Goal: Use online tool/utility: Utilize a website feature to perform a specific function

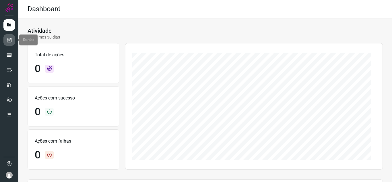
click at [6, 39] on link at bounding box center [8, 39] width 11 height 11
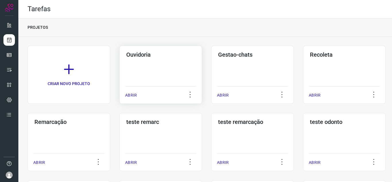
click at [129, 94] on p "ABRIR" at bounding box center [131, 95] width 12 height 6
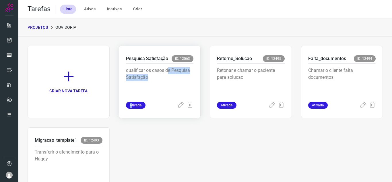
drag, startPoint x: 131, startPoint y: 102, endPoint x: 167, endPoint y: 70, distance: 48.5
click at [167, 70] on div "Pesquisa Satisfação ID: 12563 qualificar os casos de Pesquisa Satisfação Ativada" at bounding box center [160, 82] width 82 height 72
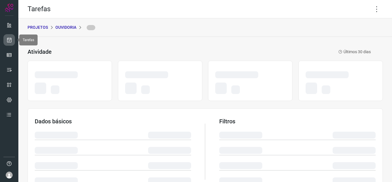
click at [8, 38] on icon at bounding box center [9, 40] width 6 height 6
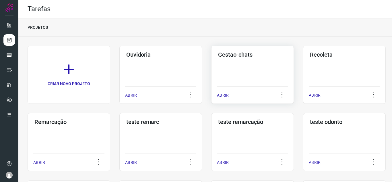
click at [219, 95] on p "ABRIR" at bounding box center [223, 95] width 12 height 6
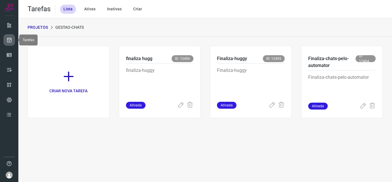
click at [6, 39] on link at bounding box center [8, 39] width 11 height 11
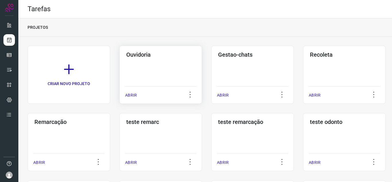
click at [130, 95] on p "ABRIR" at bounding box center [131, 95] width 12 height 6
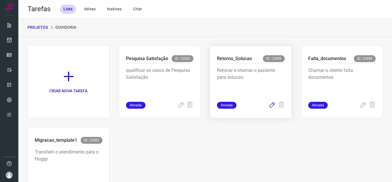
click at [268, 107] on icon at bounding box center [271, 105] width 7 height 7
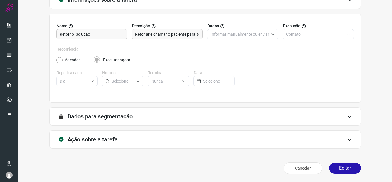
scroll to position [42, 0]
click at [339, 167] on button "Editar" at bounding box center [345, 167] width 32 height 11
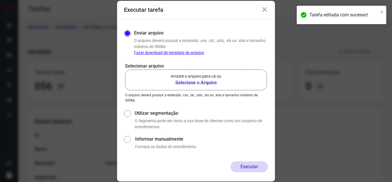
click at [265, 10] on icon at bounding box center [264, 9] width 7 height 7
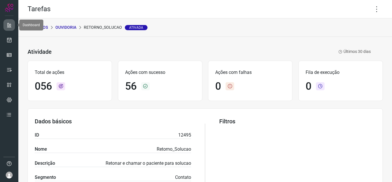
click at [9, 24] on icon at bounding box center [9, 25] width 6 height 6
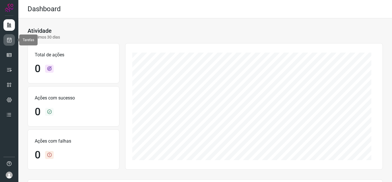
click at [10, 42] on icon at bounding box center [9, 40] width 6 height 6
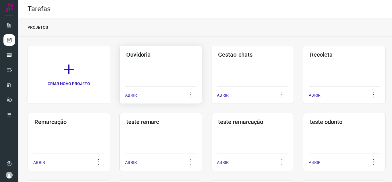
click at [128, 95] on p "ABRIR" at bounding box center [131, 95] width 12 height 6
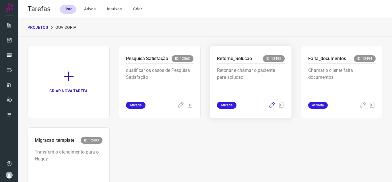
click at [268, 106] on icon at bounding box center [271, 105] width 7 height 7
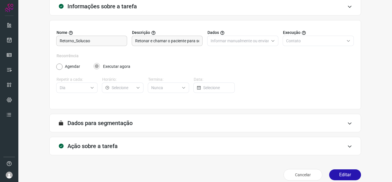
scroll to position [42, 0]
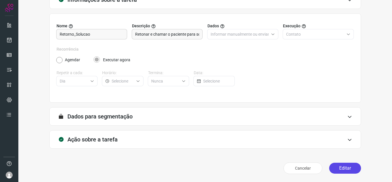
click at [332, 166] on button "Editar" at bounding box center [345, 167] width 32 height 11
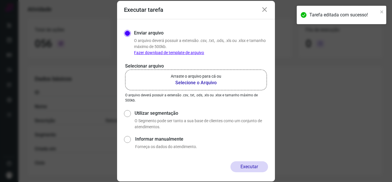
click at [190, 82] on b "Selecione o Arquivo" at bounding box center [196, 82] width 50 height 7
click at [0, 0] on input "Arraste o arquivo para cá ou Selecione o Arquivo" at bounding box center [0, 0] width 0 height 0
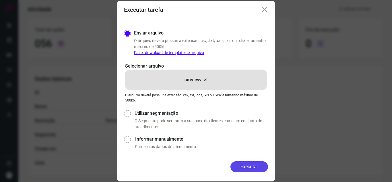
click at [256, 169] on button "Executar" at bounding box center [249, 166] width 38 height 11
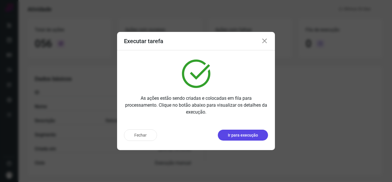
click at [241, 130] on button "Ir para execução" at bounding box center [243, 134] width 50 height 11
